Goal: Information Seeking & Learning: Check status

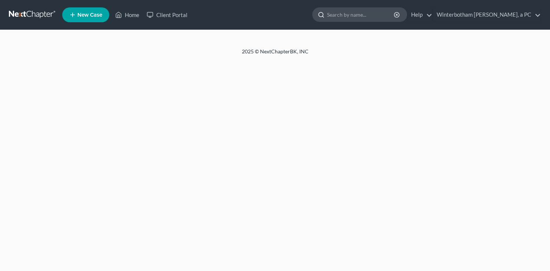
click at [348, 14] on input "search" at bounding box center [361, 15] width 68 height 14
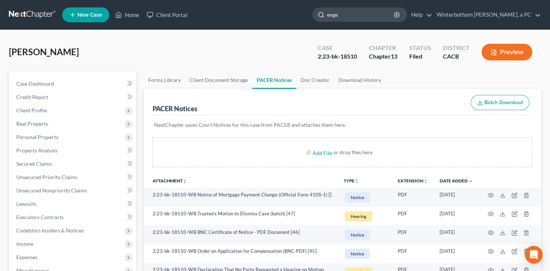
type input "[PERSON_NAME]"
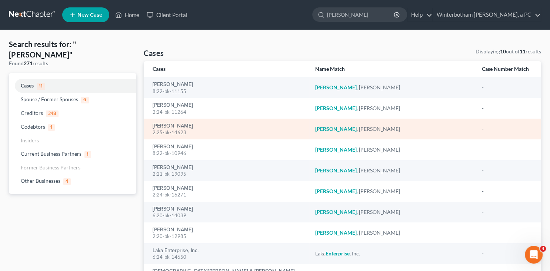
click at [164, 129] on div "2:25-bk-14623" at bounding box center [228, 132] width 150 height 7
click at [170, 126] on link "[PERSON_NAME]" at bounding box center [173, 125] width 40 height 5
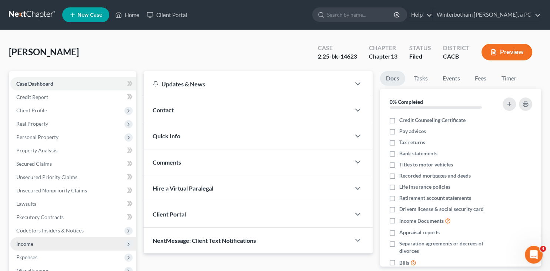
scroll to position [117, 0]
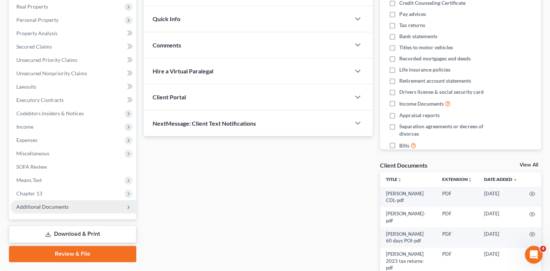
click at [52, 205] on span "Additional Documents" at bounding box center [42, 206] width 52 height 6
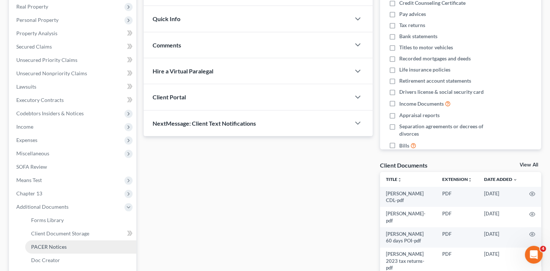
click at [52, 244] on span "PACER Notices" at bounding box center [49, 247] width 36 height 6
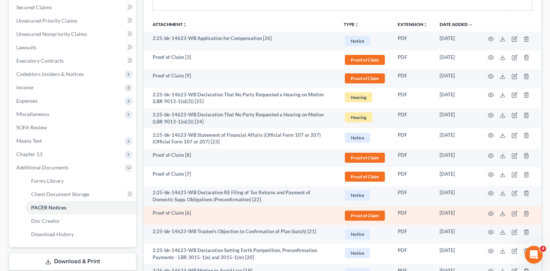
scroll to position [196, 0]
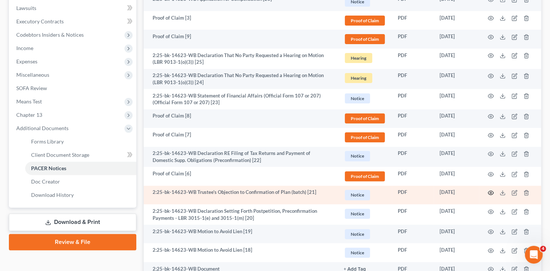
click at [490, 191] on icon "button" at bounding box center [491, 193] width 6 height 6
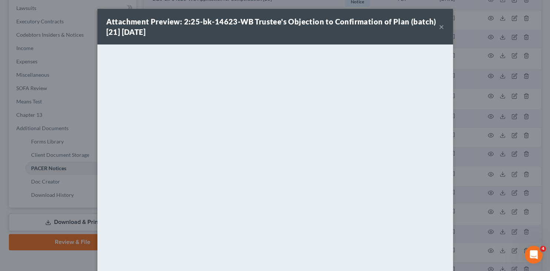
click at [441, 26] on button "×" at bounding box center [441, 26] width 5 height 9
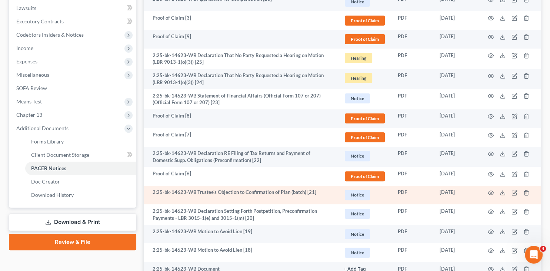
click at [265, 195] on td "2:25-bk-14623-WB Trustee's Objection to Confirmation of Plan (batch) [21]" at bounding box center [241, 195] width 194 height 19
click at [233, 187] on td "2:25-bk-14623-WB Trustee's Objection to Confirmation of Plan (batch) [21]" at bounding box center [241, 195] width 194 height 19
click at [198, 195] on td "2:25-bk-14623-WB Trustee's Objection to Confirmation of Plan (batch) [21]" at bounding box center [241, 195] width 194 height 19
click at [491, 191] on icon "button" at bounding box center [491, 193] width 6 height 6
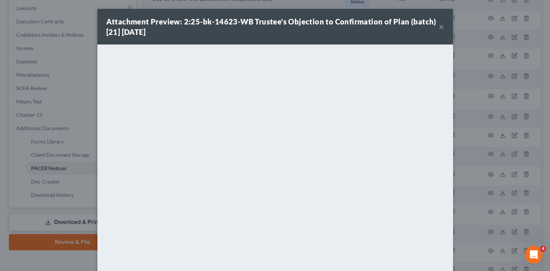
click at [441, 29] on button "×" at bounding box center [441, 26] width 5 height 9
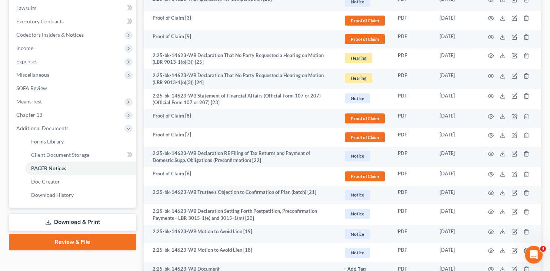
scroll to position [0, 0]
